Goal: Task Accomplishment & Management: Complete application form

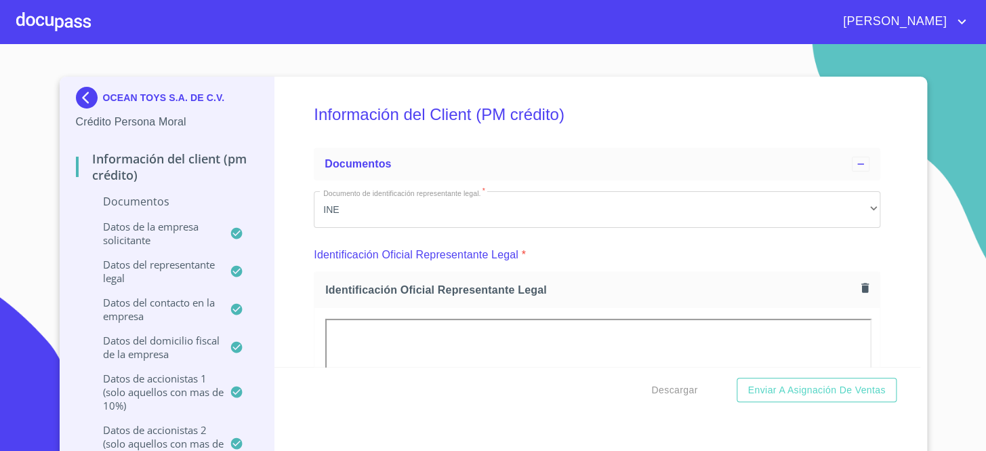
scroll to position [246, 0]
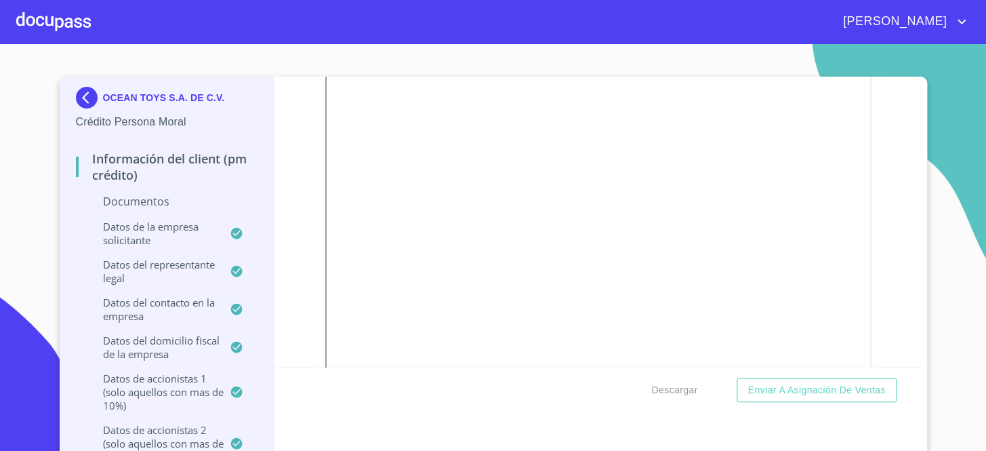
click at [896, 113] on div "Información del Client (PM crédito) Documentos Documento de identificación repr…" at bounding box center [597, 222] width 646 height 290
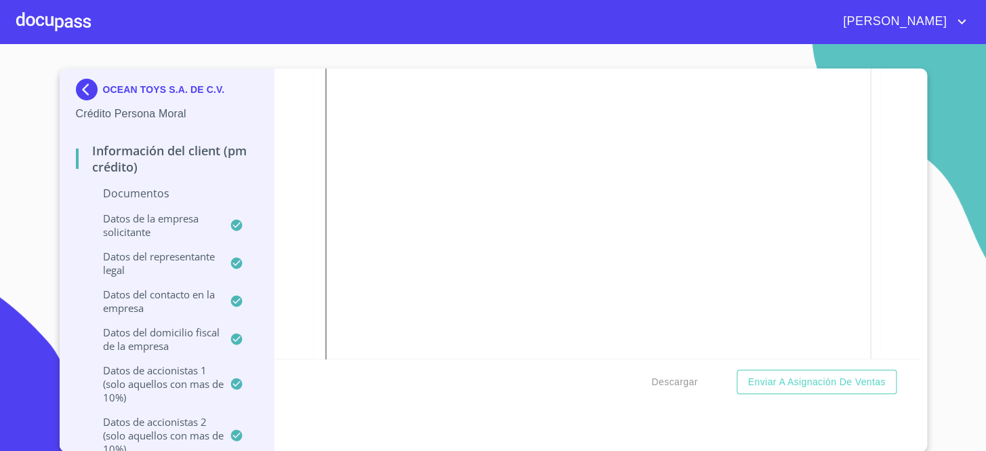
scroll to position [678, 0]
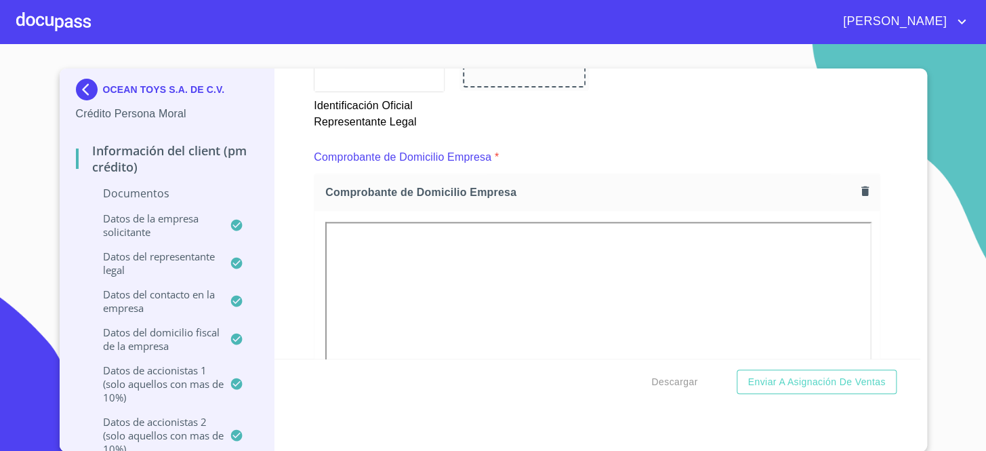
click at [859, 186] on icon "button" at bounding box center [865, 190] width 13 height 13
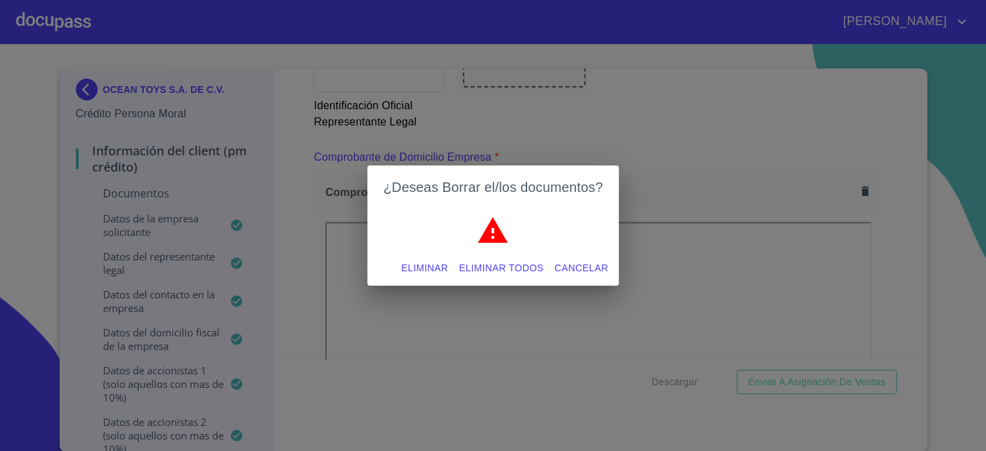
click at [428, 268] on span "Eliminar" at bounding box center [424, 268] width 47 height 17
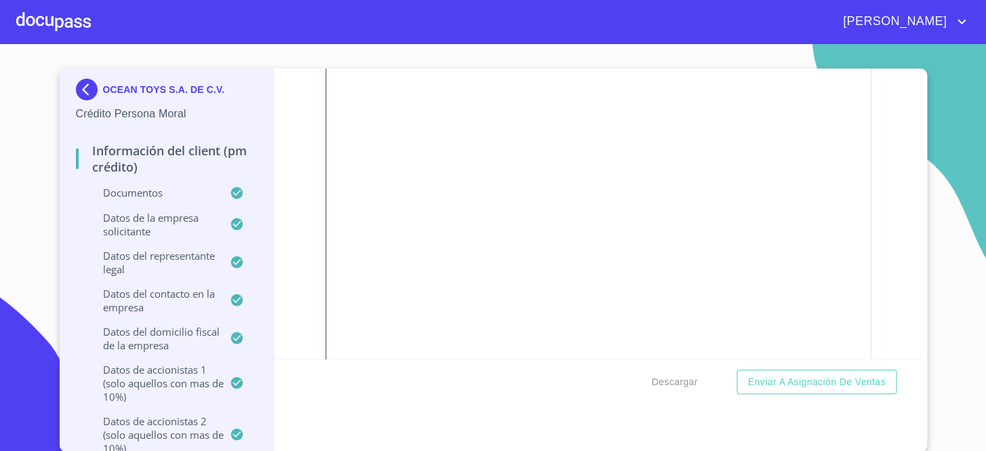
scroll to position [2526, 0]
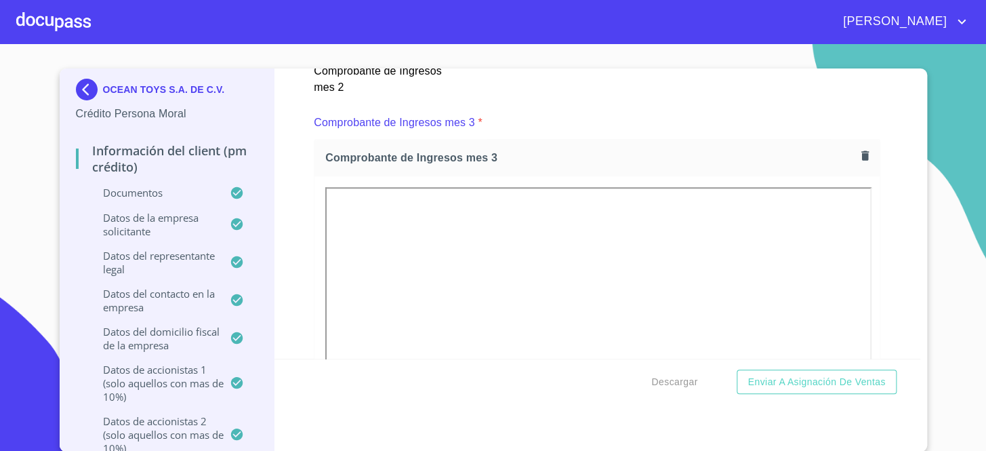
click at [894, 290] on div "Información del Client (PM crédito) Documentos Documento de identificación repr…" at bounding box center [597, 213] width 646 height 290
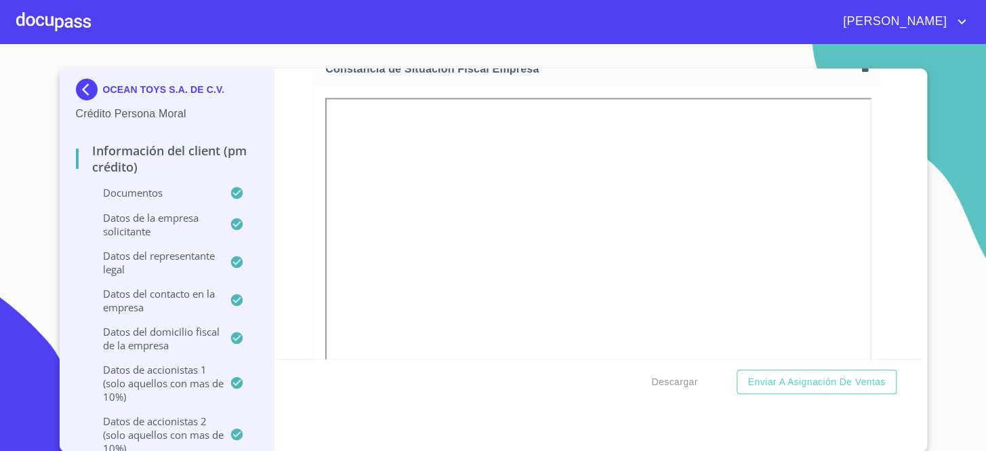
scroll to position [3142, 0]
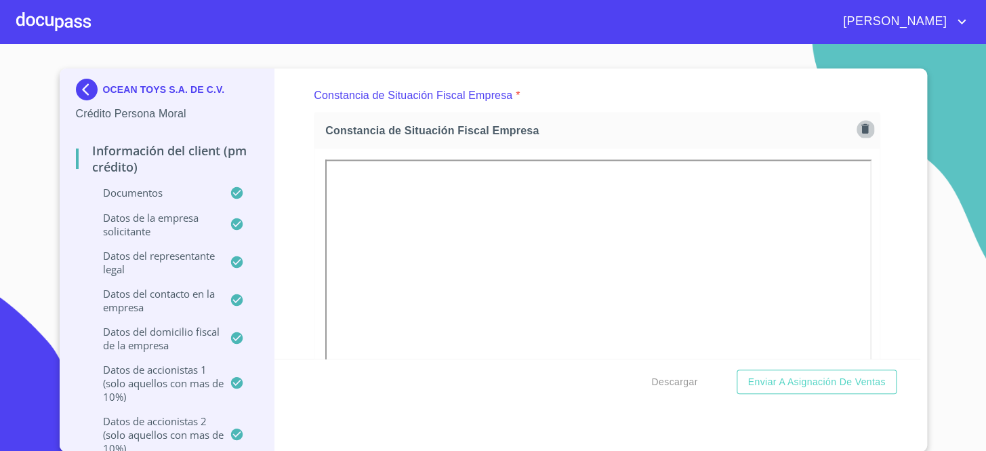
click at [859, 122] on icon "button" at bounding box center [865, 128] width 13 height 13
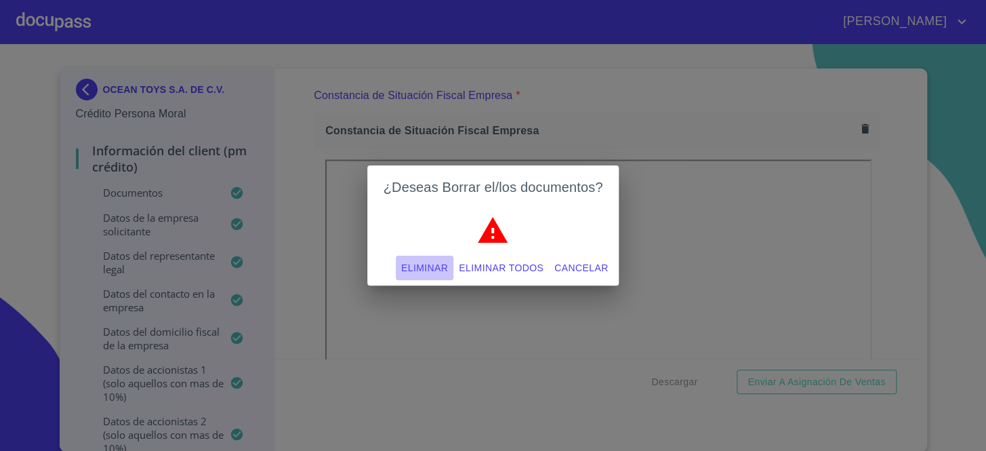
click at [438, 260] on span "Eliminar" at bounding box center [424, 268] width 47 height 17
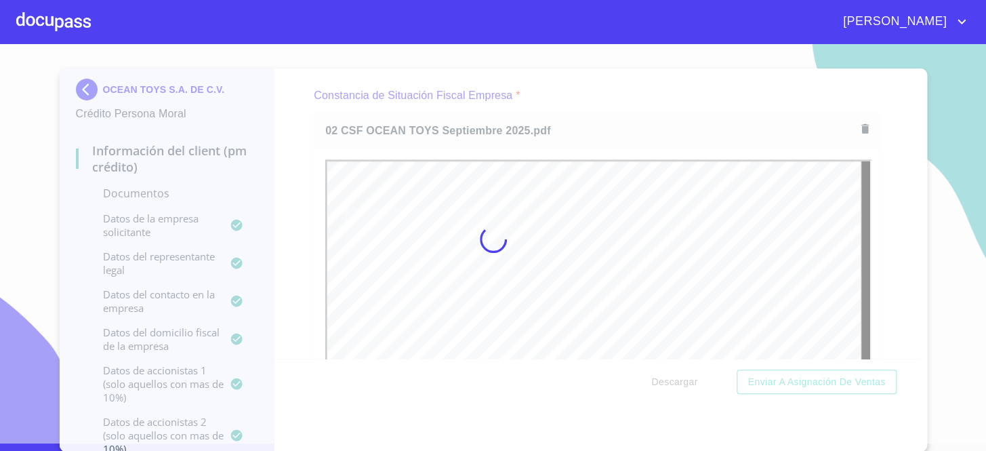
scroll to position [0, 0]
click at [600, 85] on div at bounding box center [493, 239] width 986 height 407
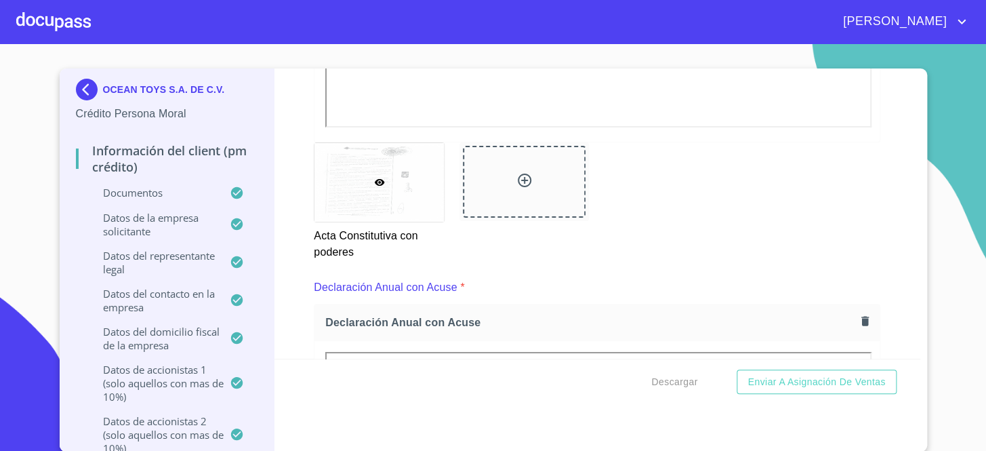
scroll to position [4251, 0]
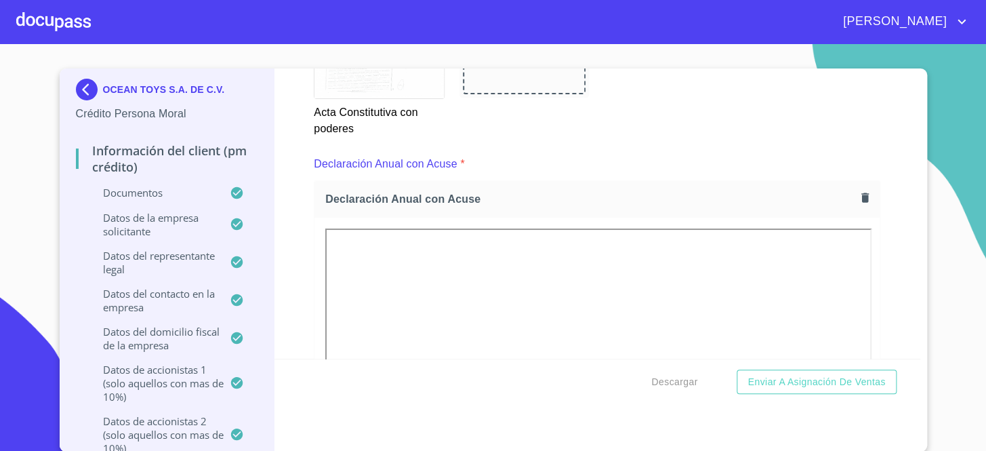
drag, startPoint x: 874, startPoint y: 23, endPoint x: 804, endPoint y: 7, distance: 71.0
click at [804, 7] on div "[PERSON_NAME]" at bounding box center [493, 21] width 986 height 43
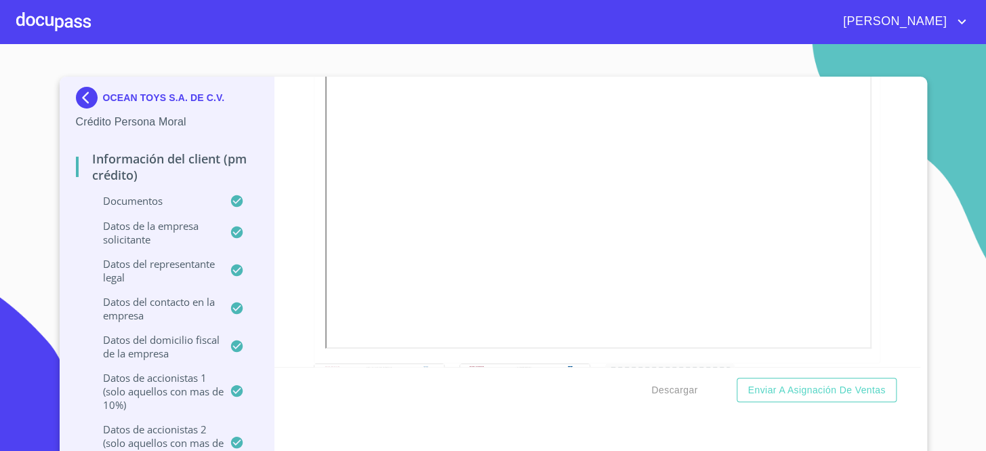
scroll to position [4498, 0]
click at [864, 190] on div at bounding box center [596, 174] width 565 height 390
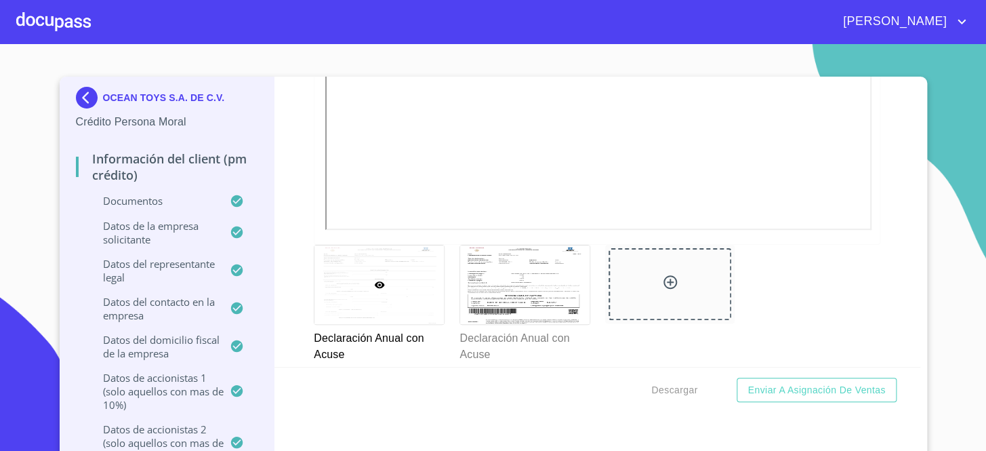
scroll to position [4621, 0]
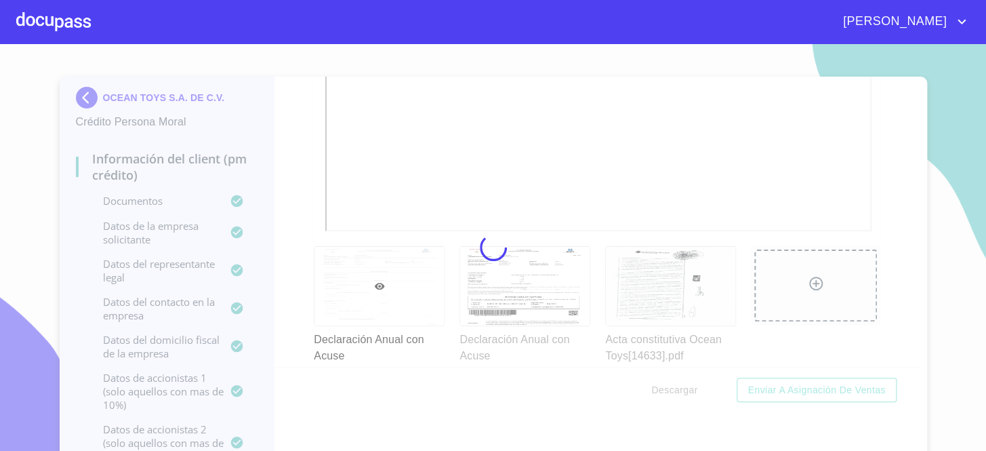
click at [874, 204] on div at bounding box center [493, 247] width 986 height 407
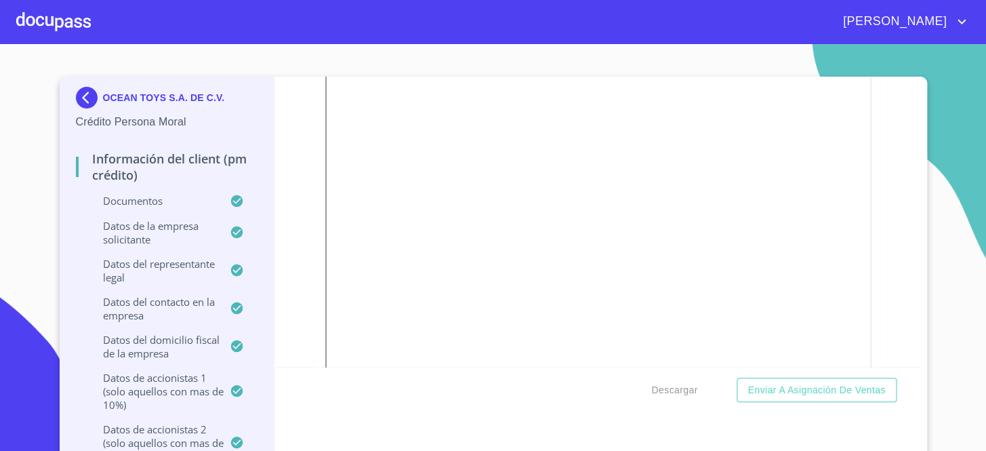
scroll to position [3882, 0]
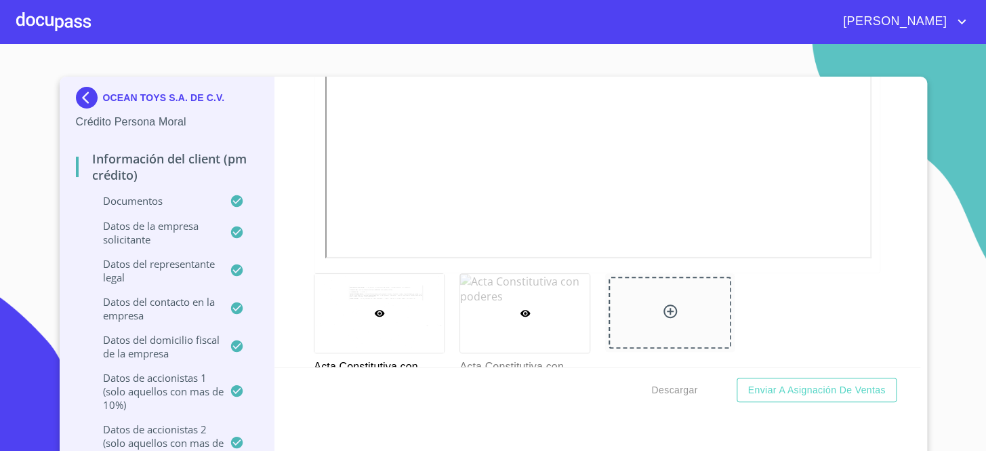
click at [508, 292] on div at bounding box center [524, 313] width 129 height 79
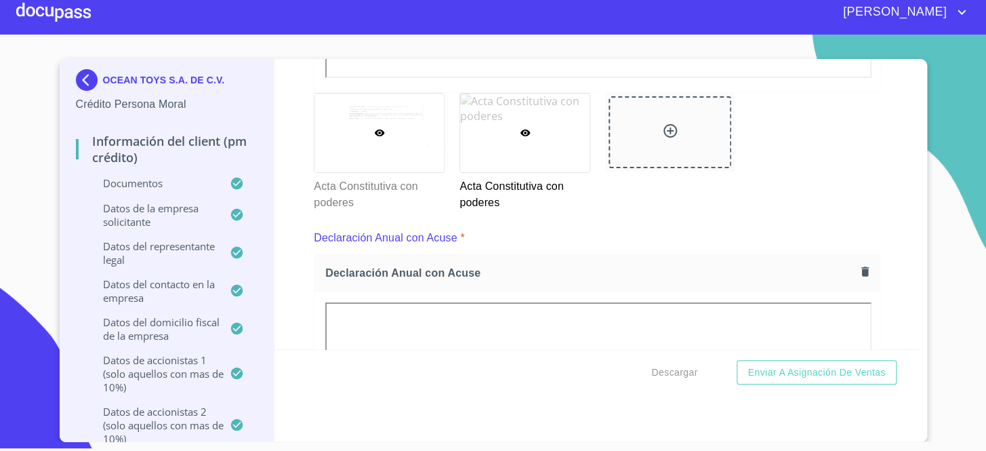
click at [369, 132] on div at bounding box center [378, 133] width 129 height 79
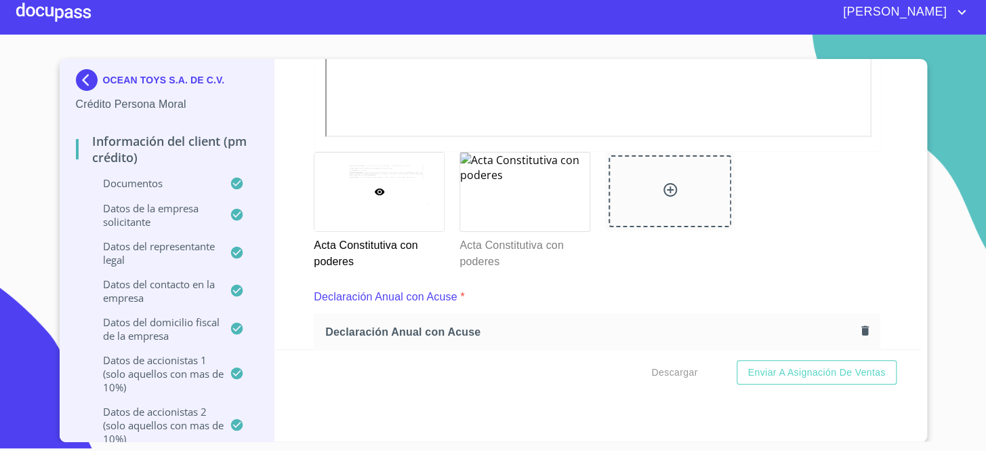
scroll to position [4229, 0]
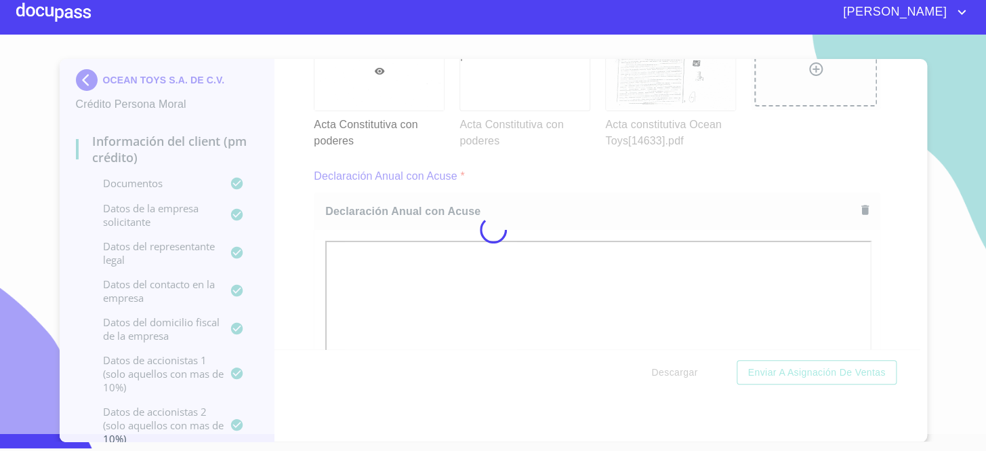
click at [588, 178] on div at bounding box center [493, 229] width 986 height 407
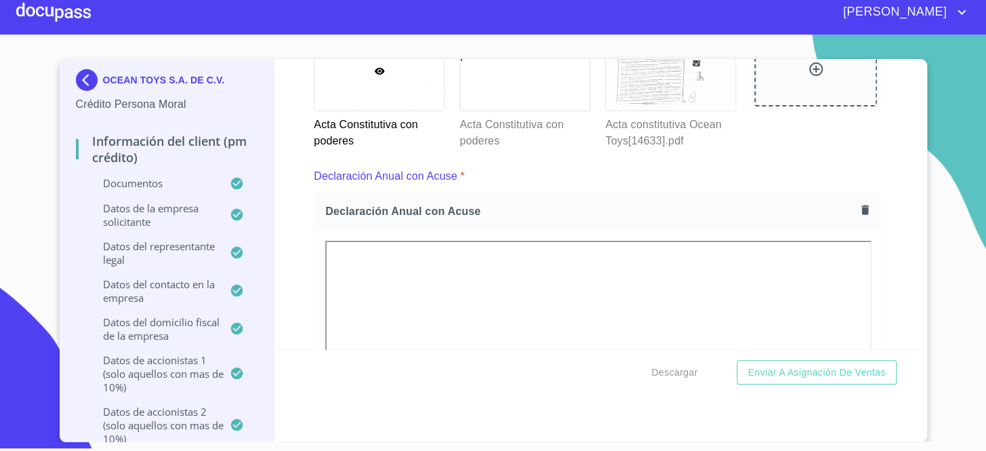
click at [861, 205] on icon "button" at bounding box center [864, 209] width 7 height 9
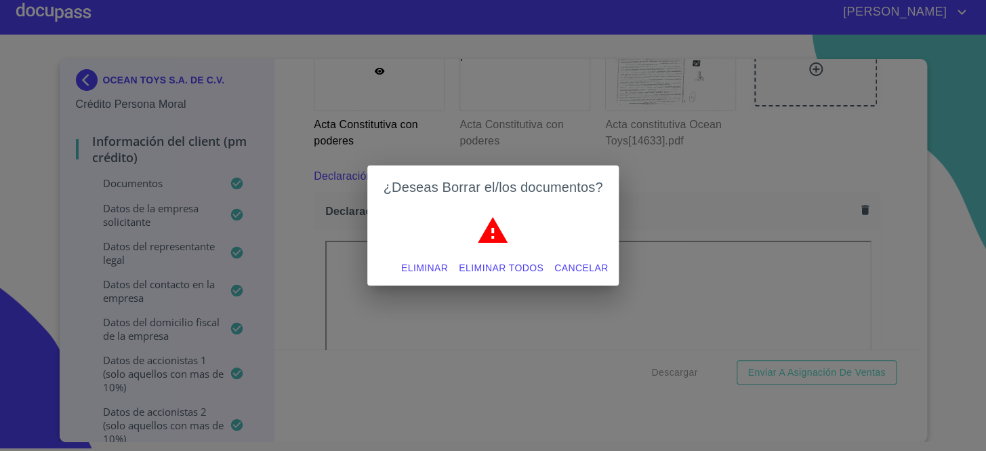
click at [421, 269] on span "Eliminar" at bounding box center [424, 268] width 47 height 17
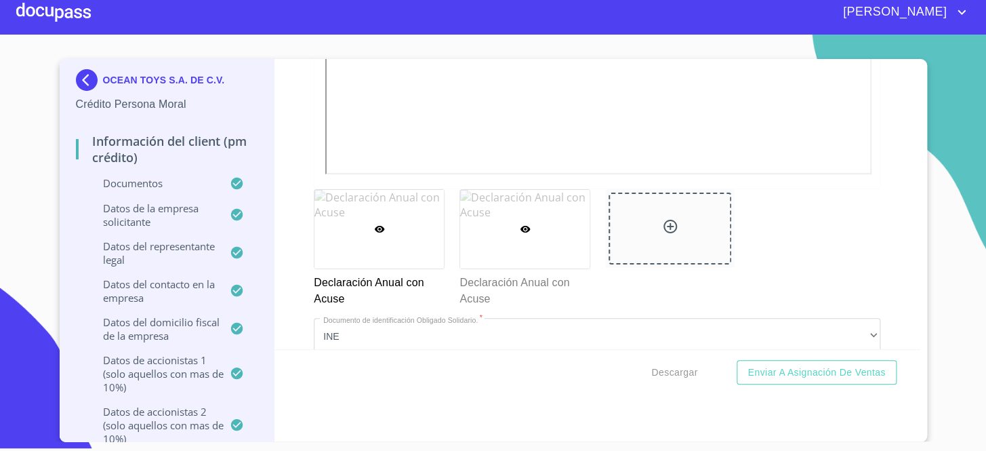
click at [518, 195] on div at bounding box center [524, 229] width 129 height 79
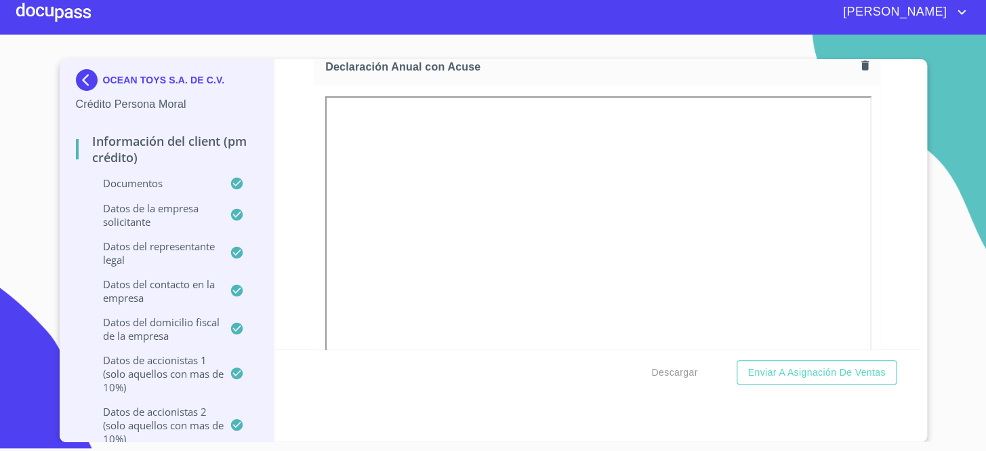
scroll to position [4262, 0]
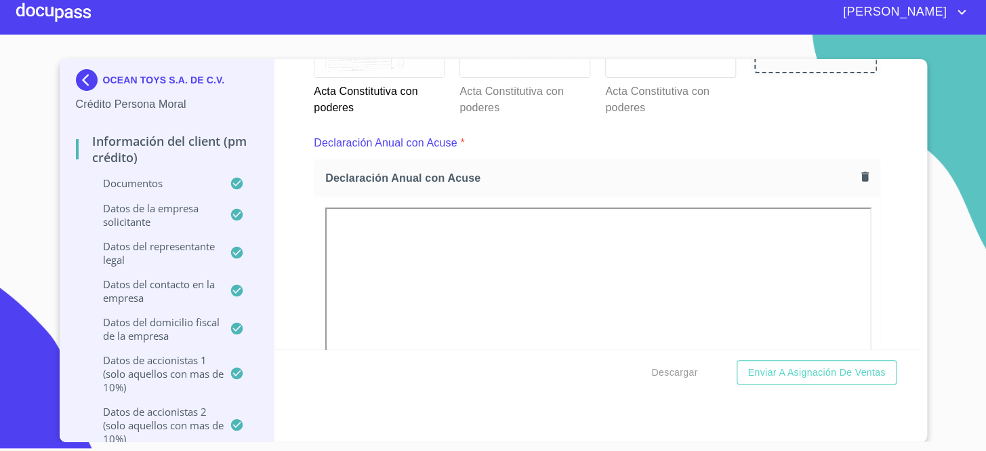
click at [859, 170] on icon "button" at bounding box center [865, 176] width 13 height 13
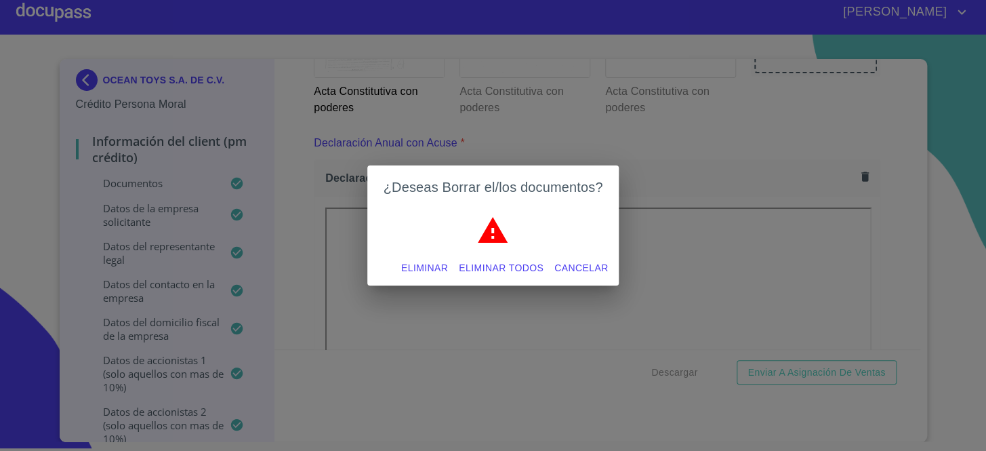
click at [512, 264] on span "Eliminar todos" at bounding box center [501, 268] width 85 height 17
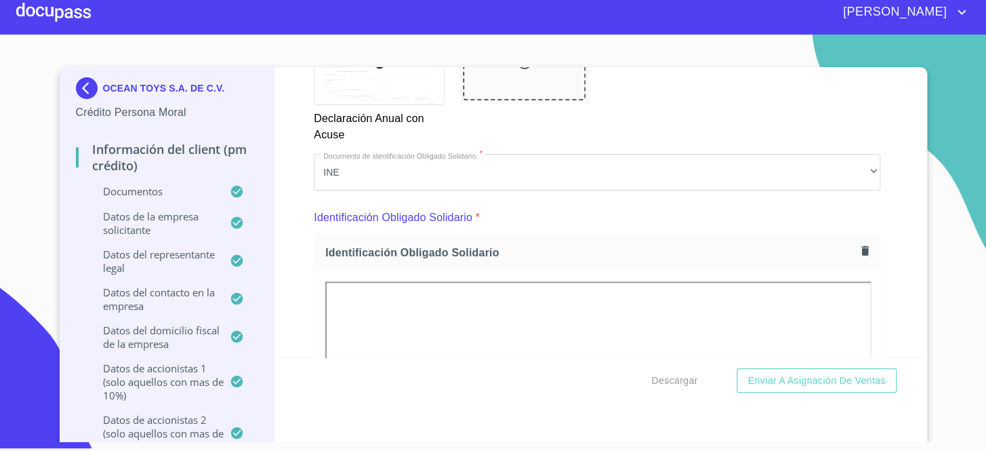
scroll to position [4693, 0]
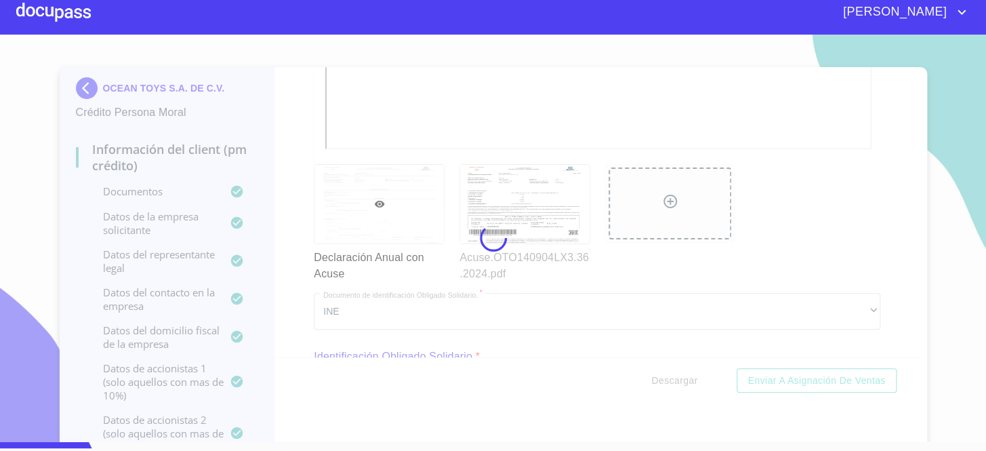
click at [679, 254] on div at bounding box center [493, 238] width 986 height 407
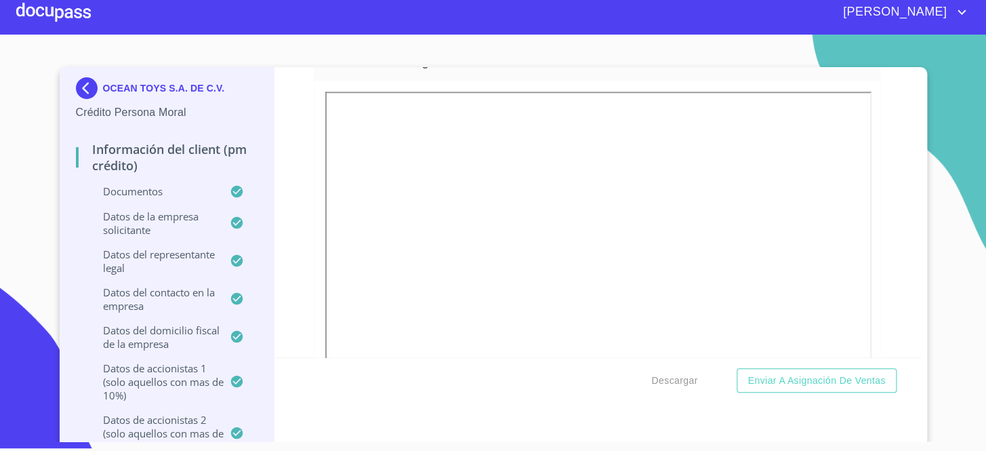
scroll to position [5002, 0]
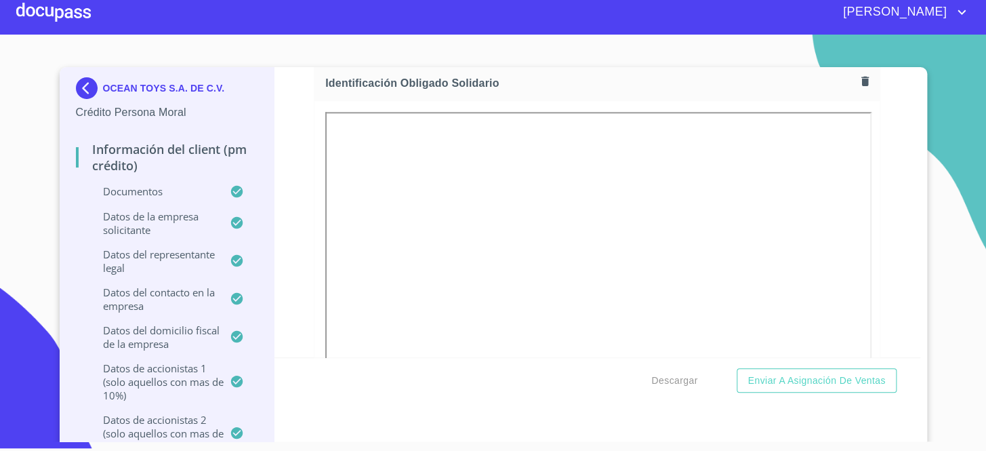
click at [859, 76] on icon "button" at bounding box center [865, 81] width 13 height 13
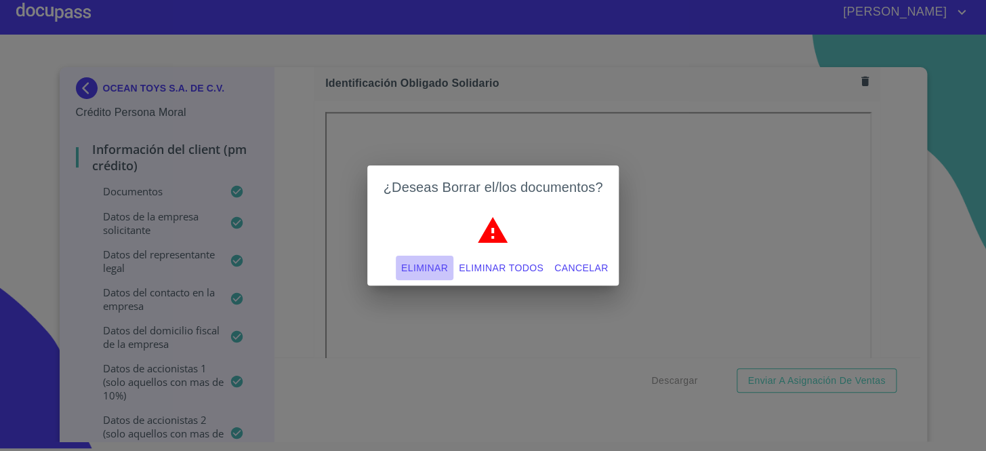
click at [413, 271] on span "Eliminar" at bounding box center [424, 268] width 47 height 17
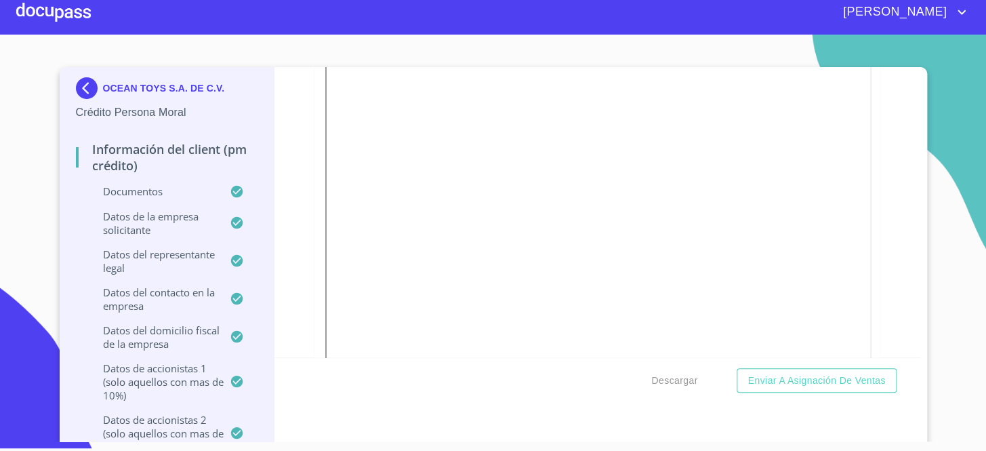
scroll to position [163, 0]
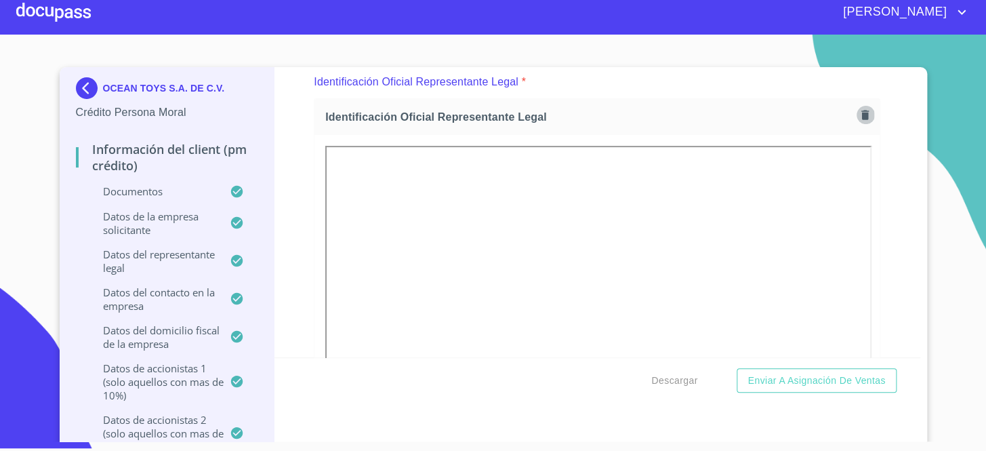
click at [859, 115] on icon "button" at bounding box center [865, 114] width 13 height 13
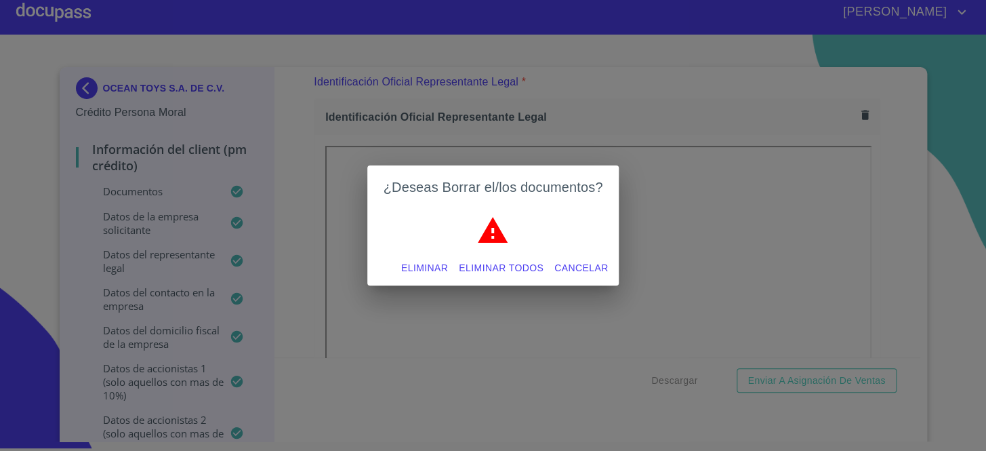
click at [411, 271] on span "Eliminar" at bounding box center [424, 268] width 47 height 17
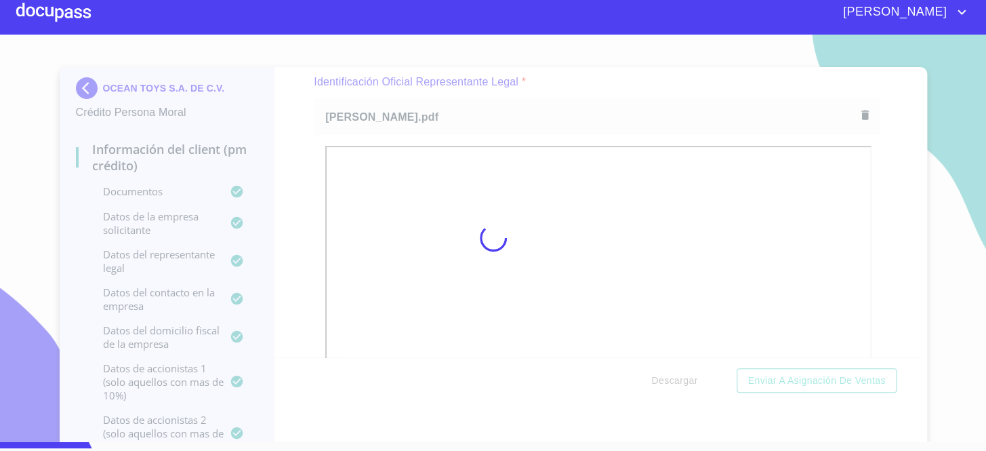
drag, startPoint x: 574, startPoint y: 102, endPoint x: 621, endPoint y: 94, distance: 47.5
click at [574, 102] on div at bounding box center [493, 238] width 986 height 407
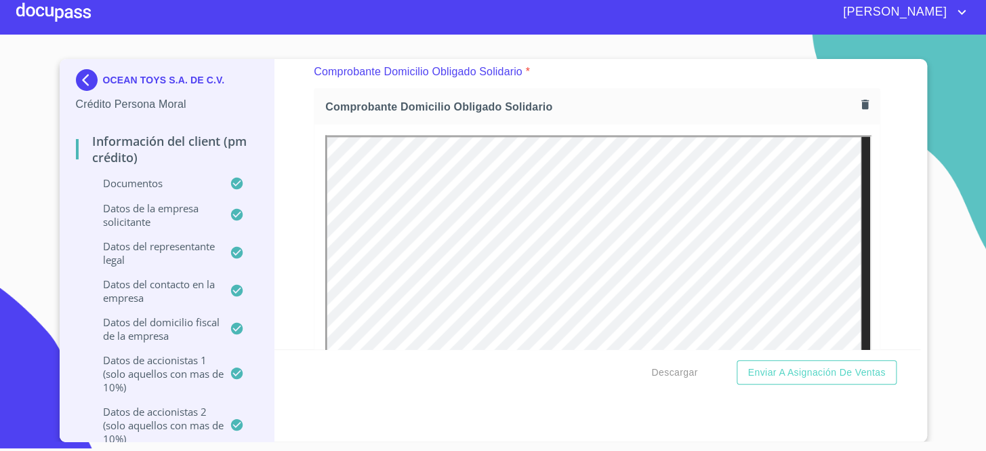
scroll to position [5541, 0]
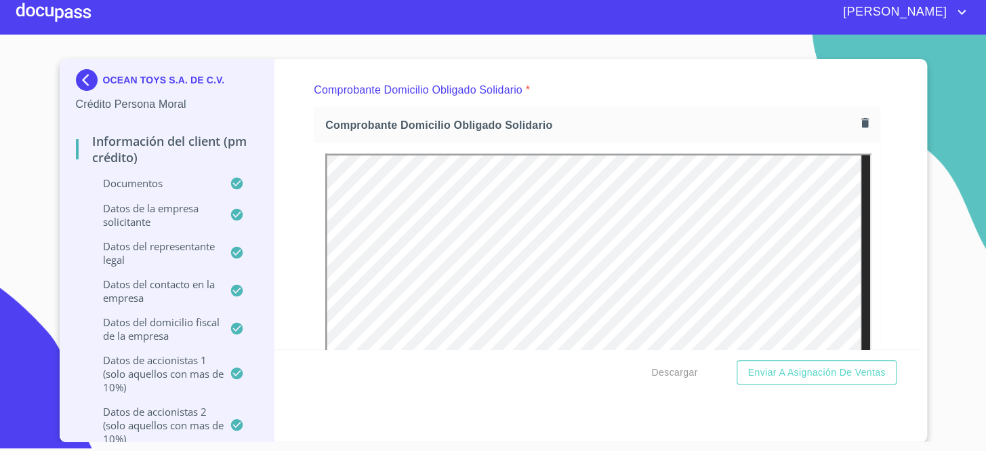
click at [856, 115] on button "button" at bounding box center [865, 123] width 18 height 18
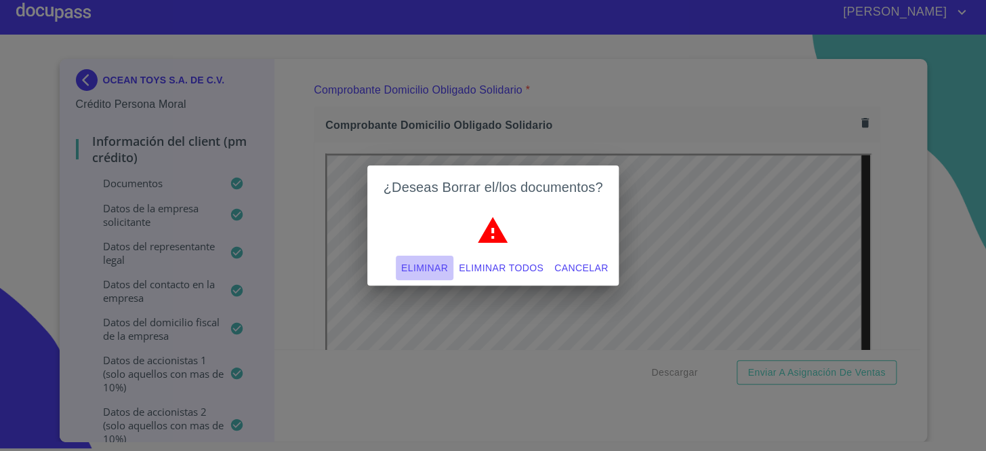
click at [430, 265] on span "Eliminar" at bounding box center [424, 268] width 47 height 17
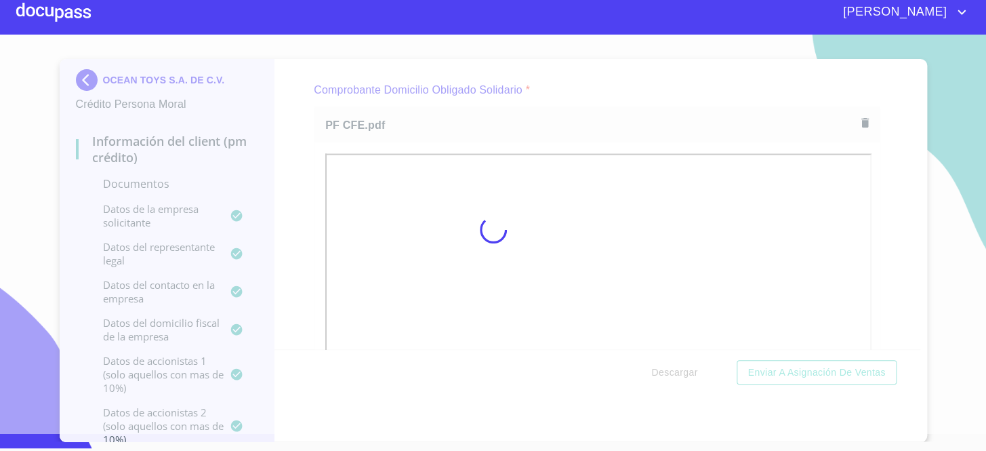
click at [651, 110] on div at bounding box center [493, 229] width 986 height 407
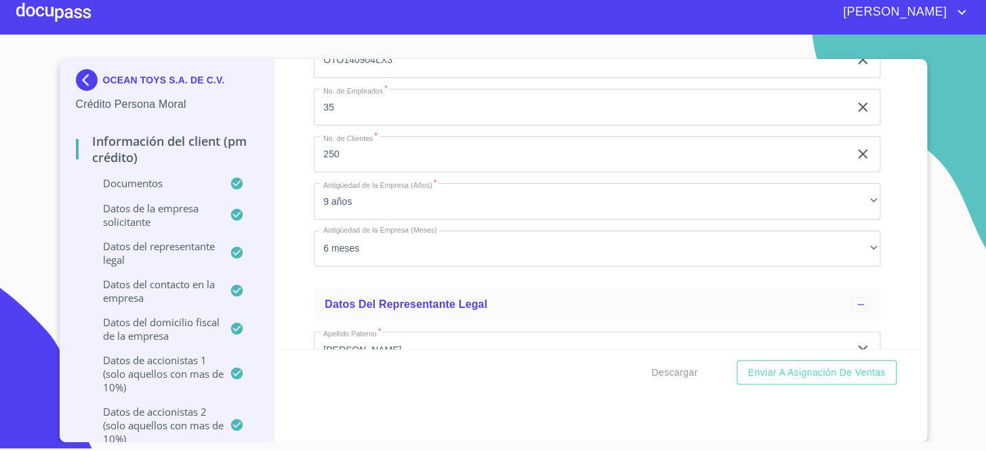
scroll to position [8683, 0]
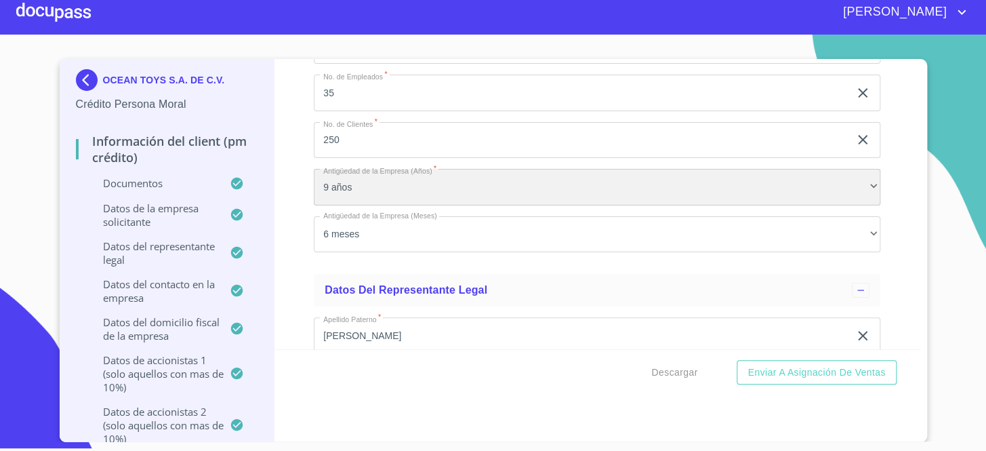
click at [420, 176] on div "9 años" at bounding box center [597, 187] width 567 height 37
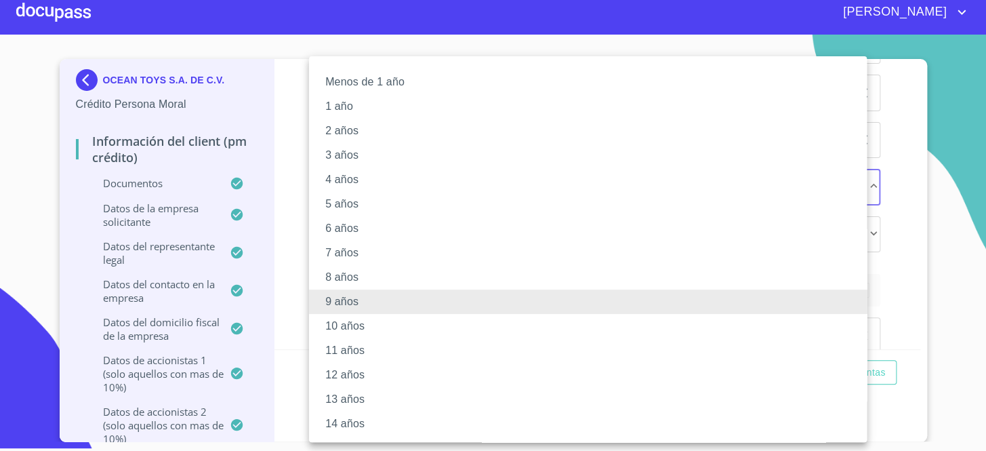
click at [349, 342] on li "11 años" at bounding box center [592, 350] width 567 height 24
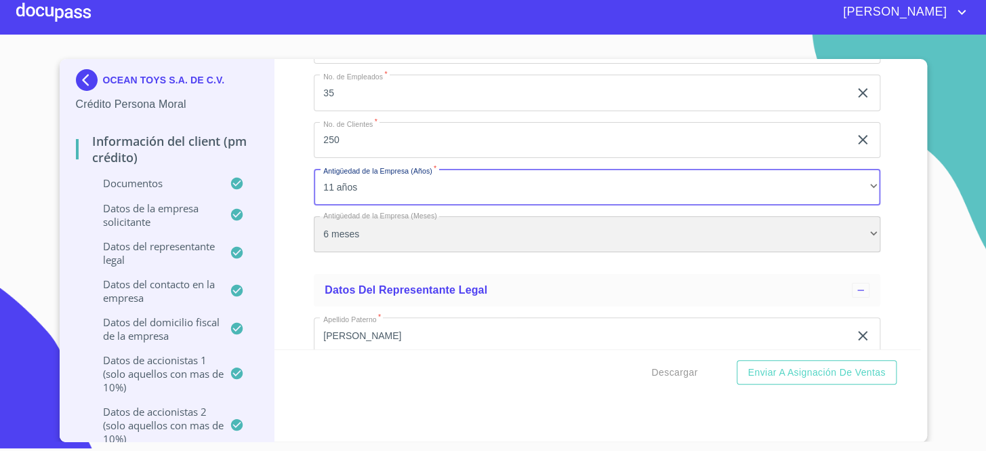
click at [400, 231] on div "6 meses" at bounding box center [597, 234] width 567 height 37
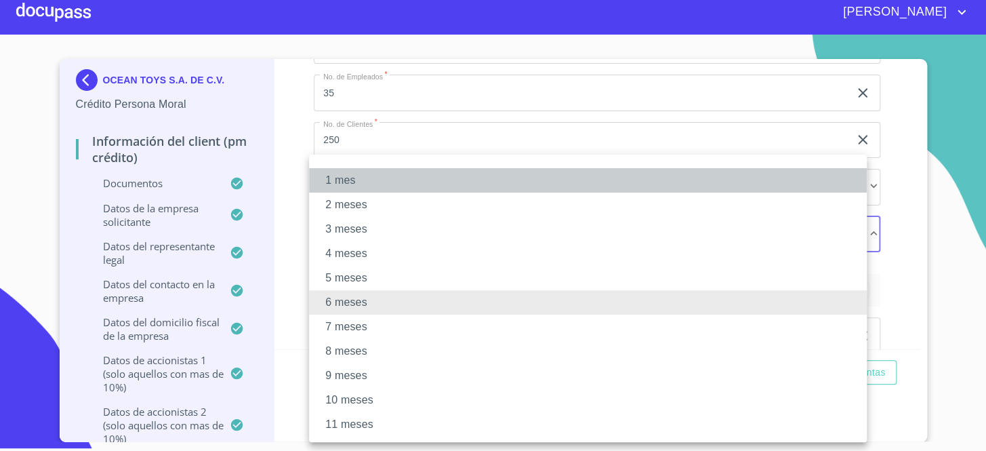
click at [365, 180] on li "1 mes" at bounding box center [588, 180] width 558 height 24
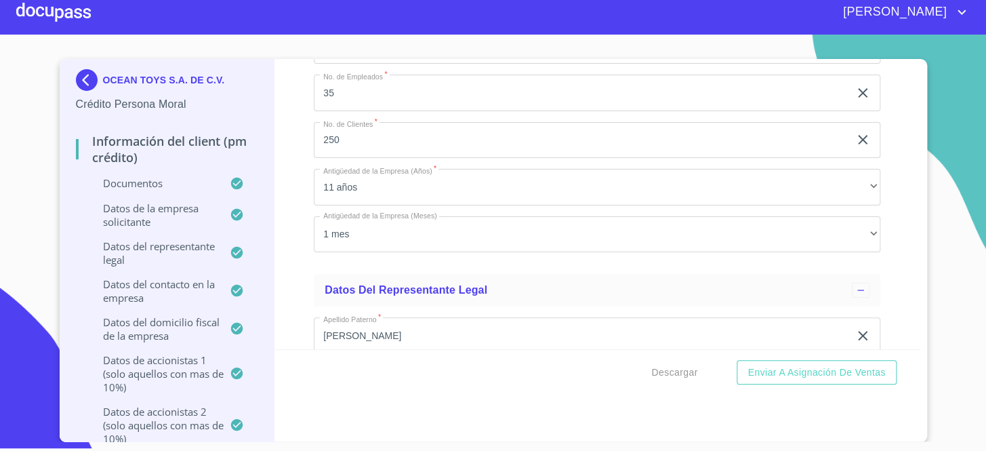
click at [308, 270] on div "Información del Client (PM crédito) Documentos Documento de identificación repr…" at bounding box center [597, 204] width 646 height 290
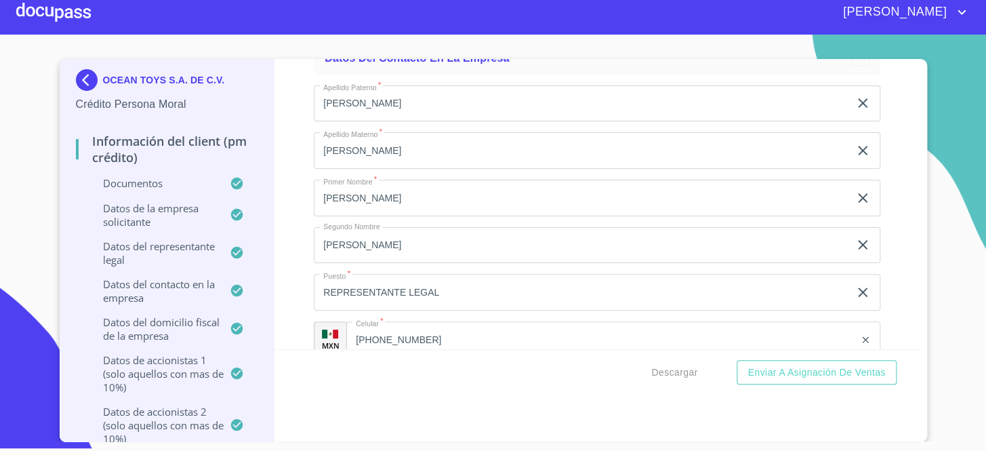
scroll to position [9299, 0]
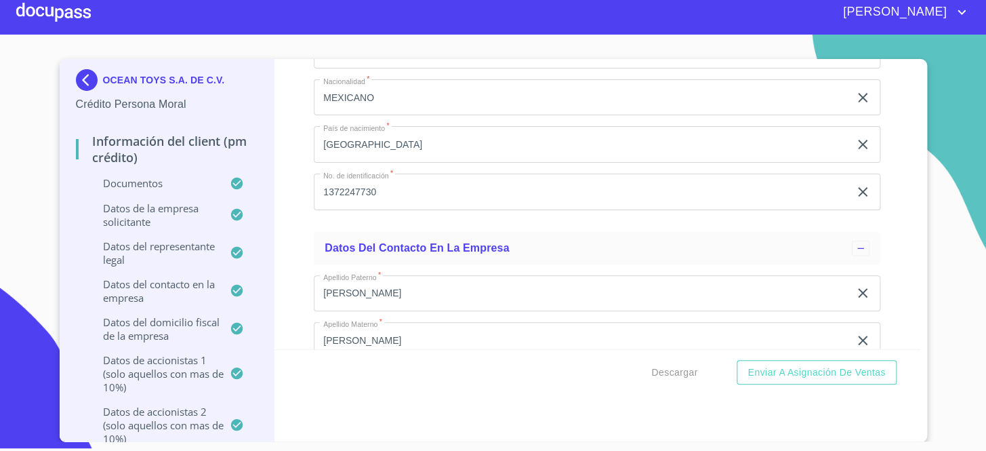
click at [356, 190] on input "1372247730" at bounding box center [581, 192] width 535 height 37
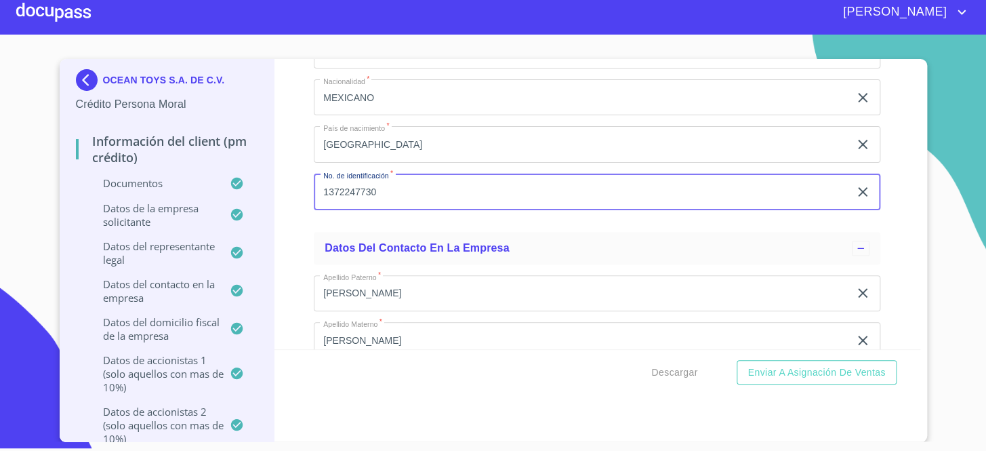
click at [356, 190] on input "1372247730" at bounding box center [581, 192] width 535 height 37
paste input "267334825"
type input "2673348250"
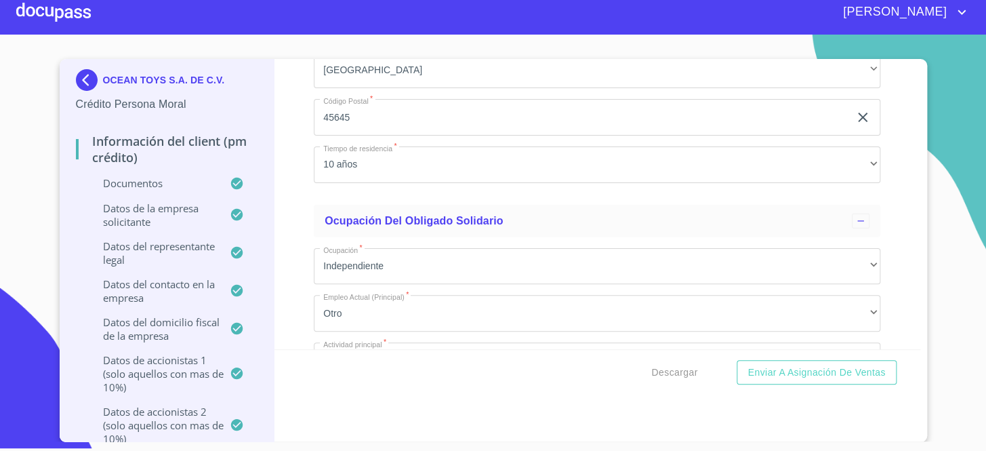
scroll to position [14950, 0]
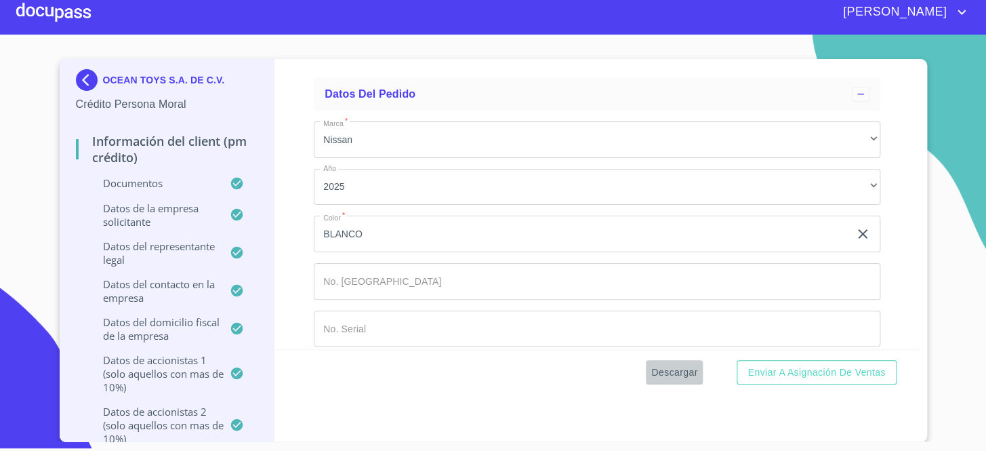
click at [693, 371] on button "Descargar" at bounding box center [674, 372] width 57 height 25
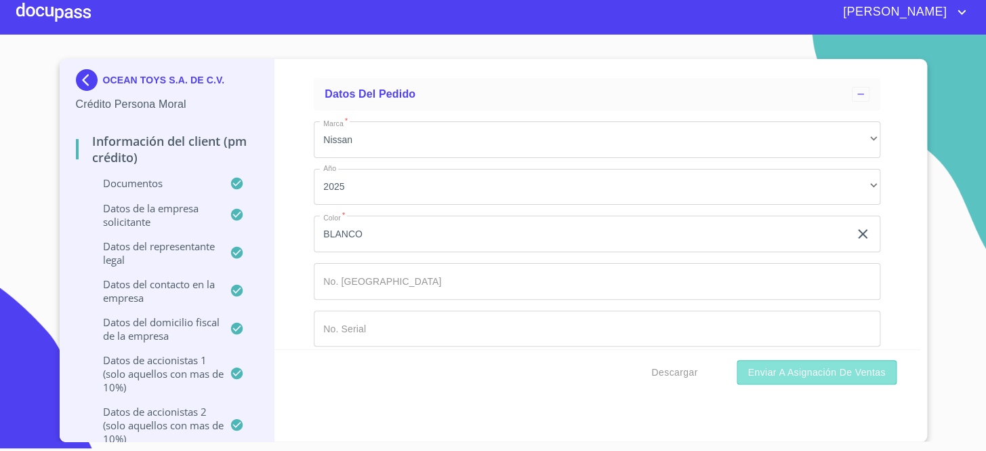
click at [786, 373] on span "Enviar a Asignación de Ventas" at bounding box center [817, 372] width 138 height 17
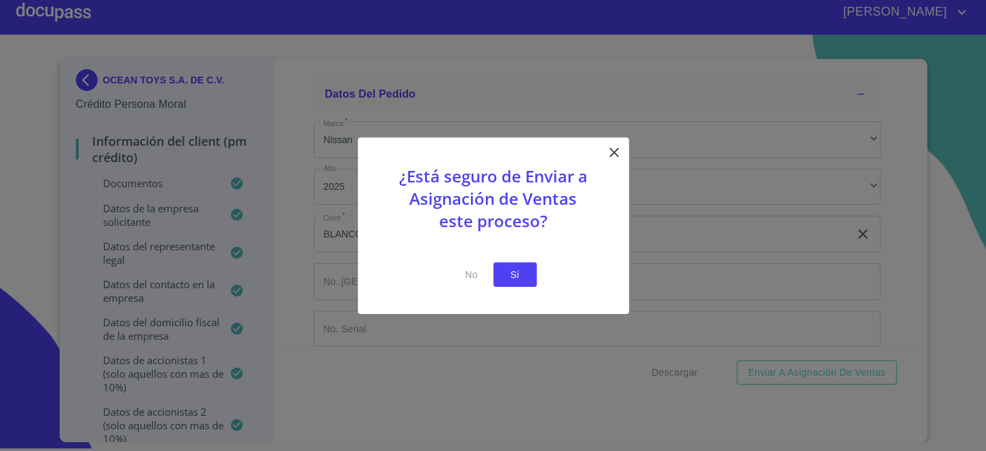
click at [512, 274] on span "Si" at bounding box center [515, 274] width 22 height 17
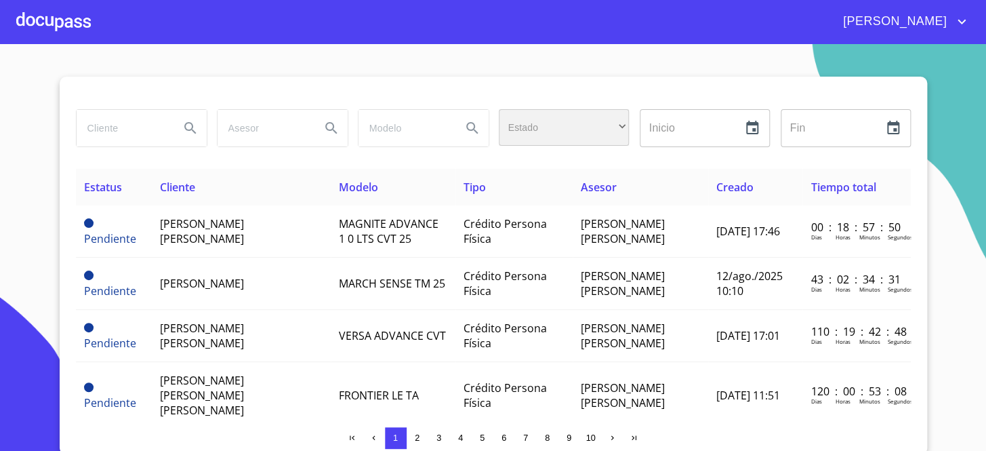
click at [522, 129] on div "​" at bounding box center [564, 127] width 130 height 37
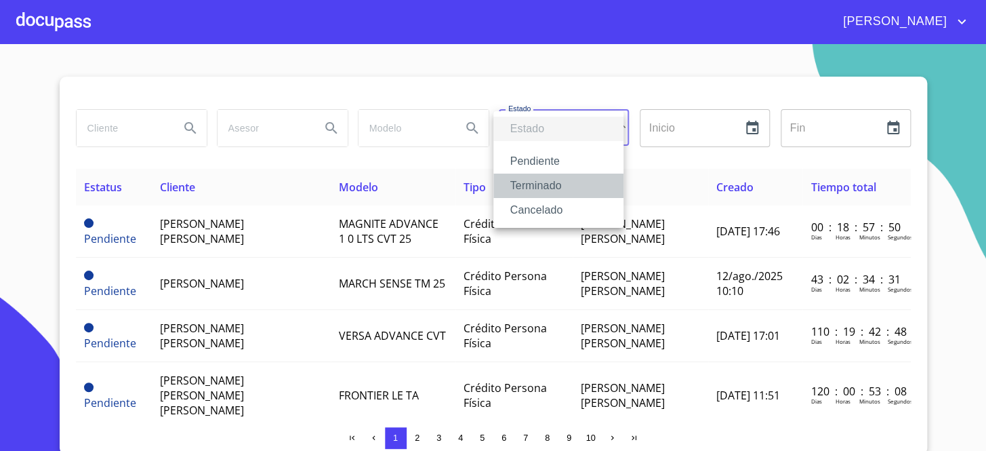
click at [531, 186] on li "Terminado" at bounding box center [558, 186] width 130 height 24
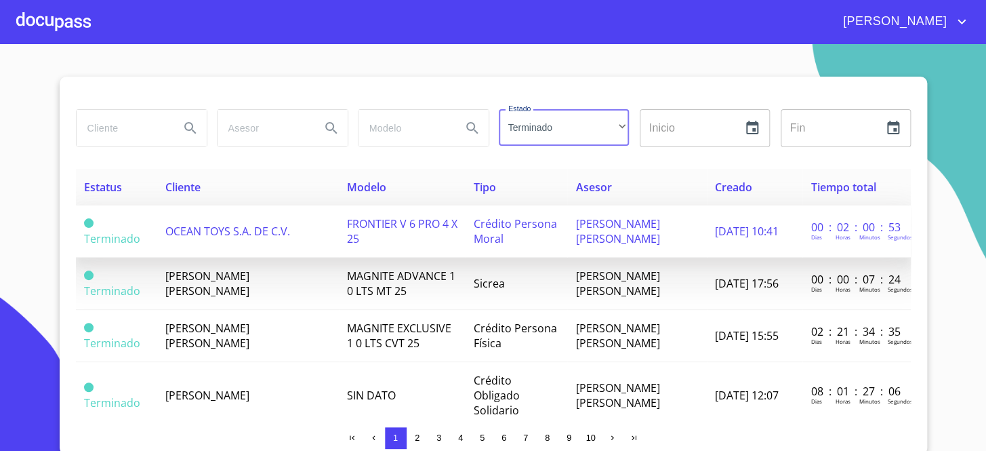
click at [221, 236] on span "OCEAN TOYS S.A. DE C.V." at bounding box center [227, 231] width 125 height 15
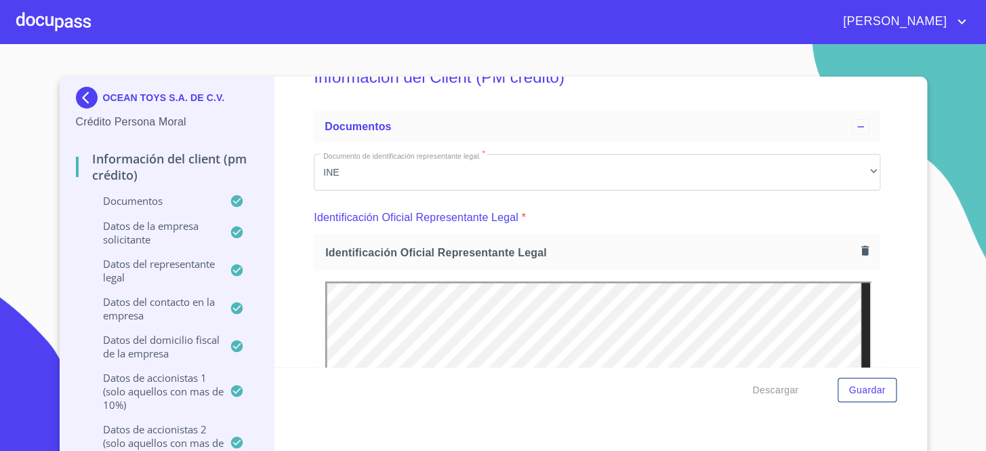
scroll to position [123, 0]
